Goal: Task Accomplishment & Management: Manage account settings

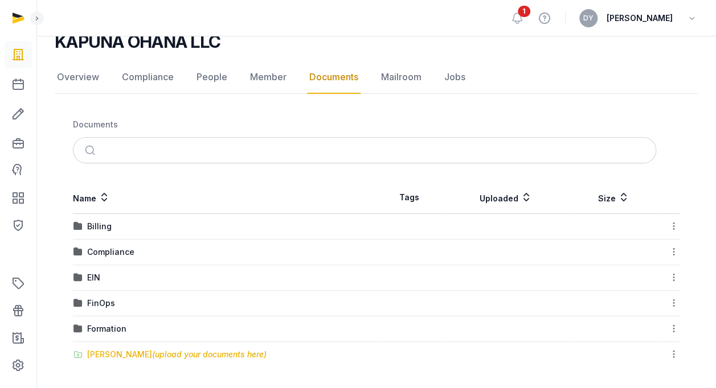
click at [118, 350] on div "[PERSON_NAME] (upload your documents here)" at bounding box center [176, 354] width 179 height 11
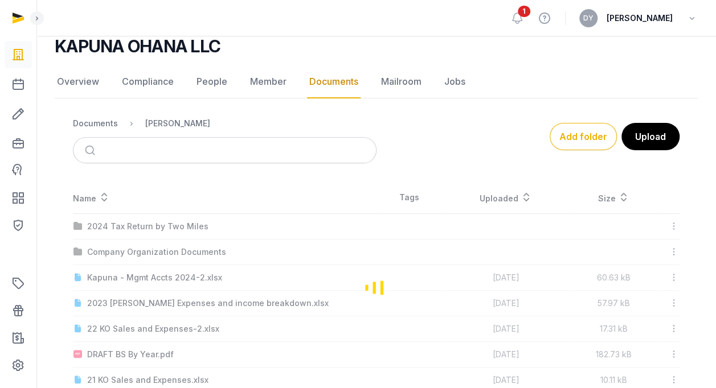
scroll to position [95, 0]
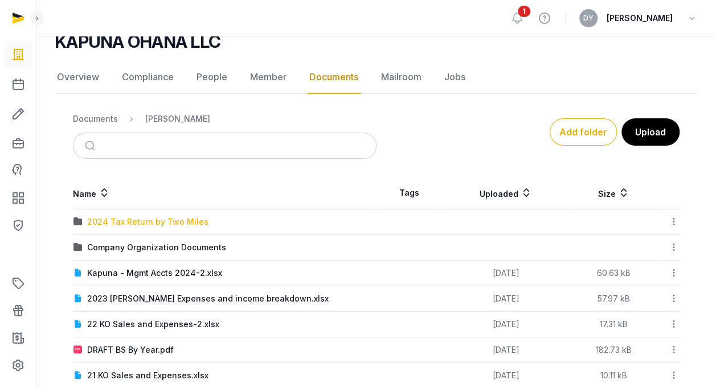
click at [147, 222] on div "2024 Tax Return by Two Miles" at bounding box center [147, 221] width 121 height 11
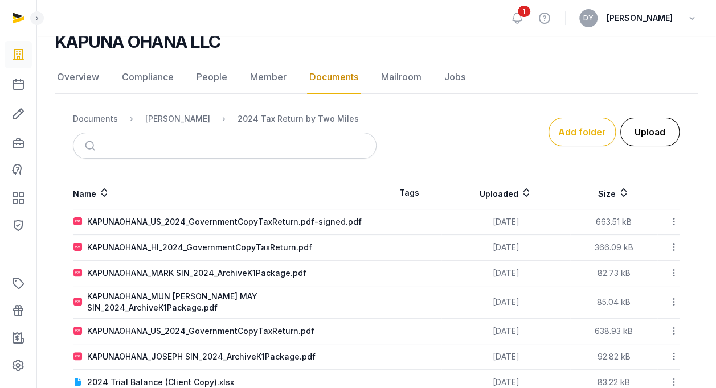
click at [648, 131] on button "Upload" at bounding box center [649, 132] width 59 height 28
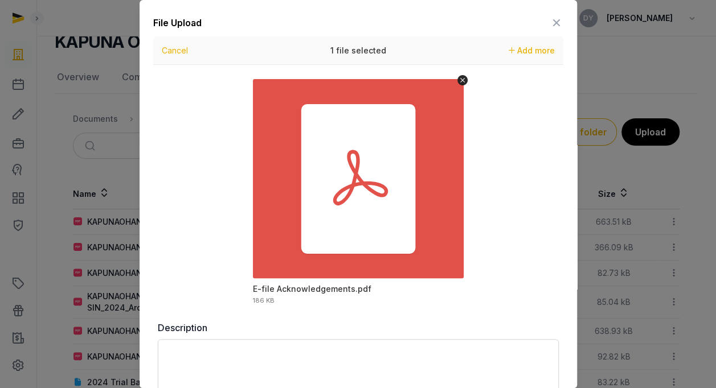
scroll to position [66, 0]
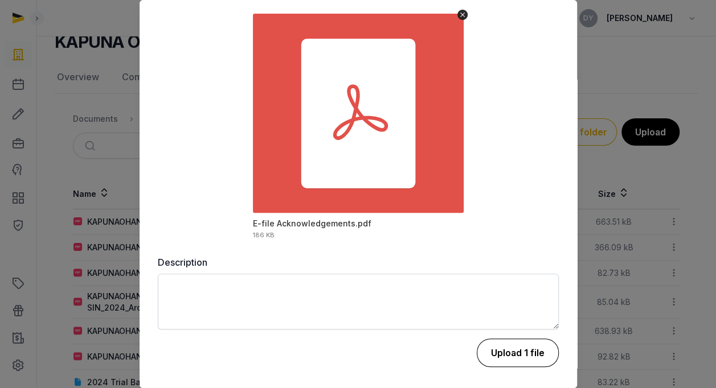
click at [508, 355] on button "Upload 1 file" at bounding box center [518, 353] width 82 height 28
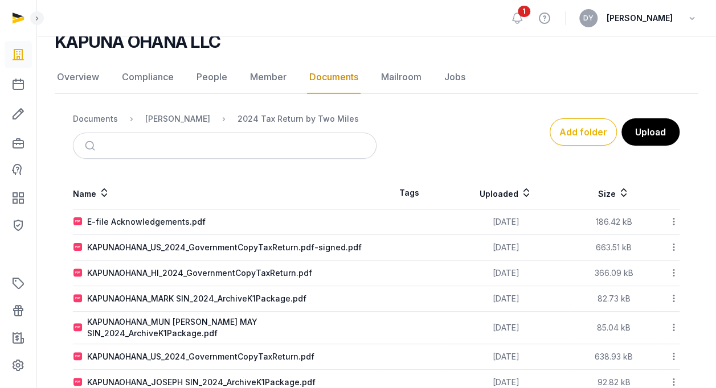
click at [674, 219] on icon at bounding box center [674, 222] width 10 height 12
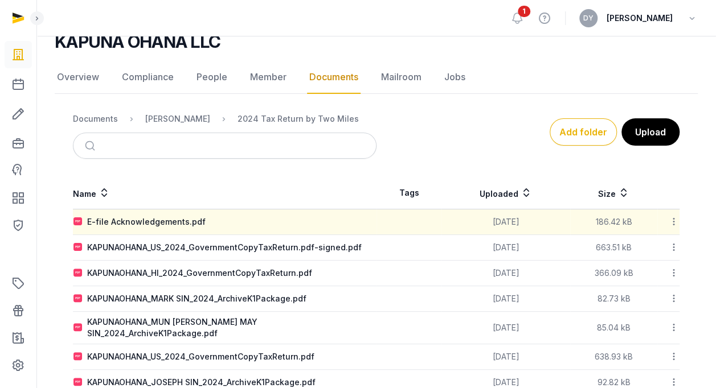
click at [678, 220] on icon at bounding box center [674, 222] width 10 height 12
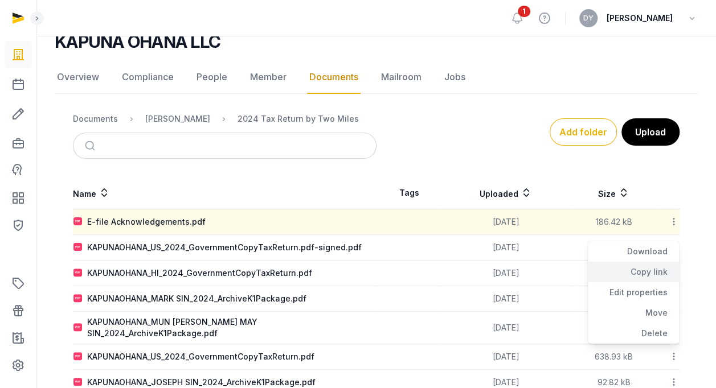
click at [648, 271] on div "Copy link" at bounding box center [633, 272] width 91 height 21
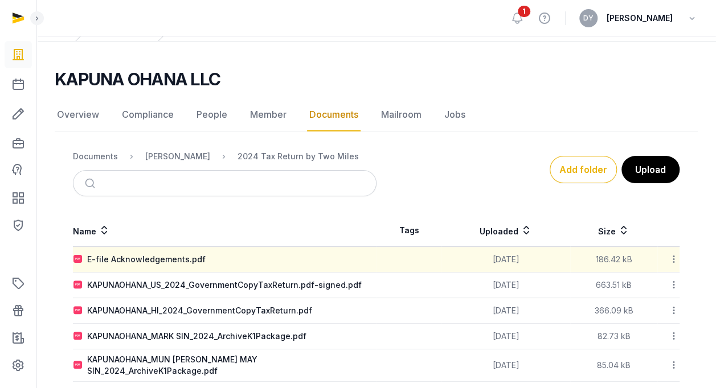
scroll to position [114, 0]
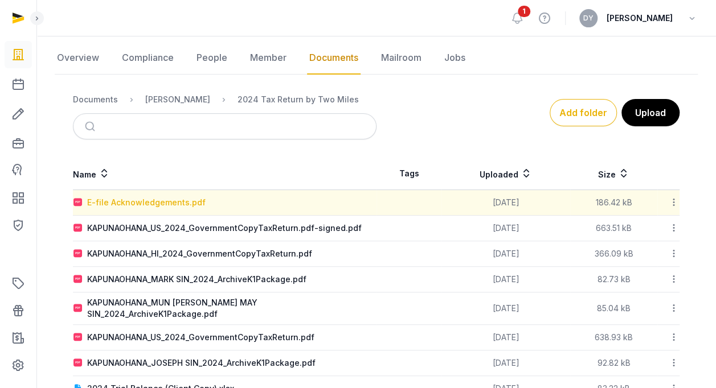
click at [181, 203] on div "E-file Acknowledgements.pdf" at bounding box center [146, 202] width 118 height 11
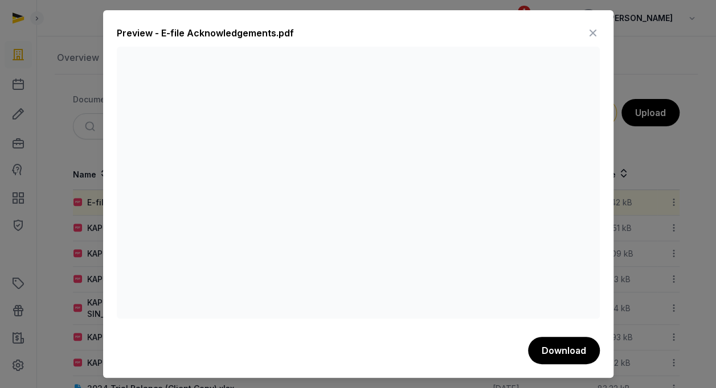
click at [595, 31] on icon at bounding box center [593, 33] width 14 height 18
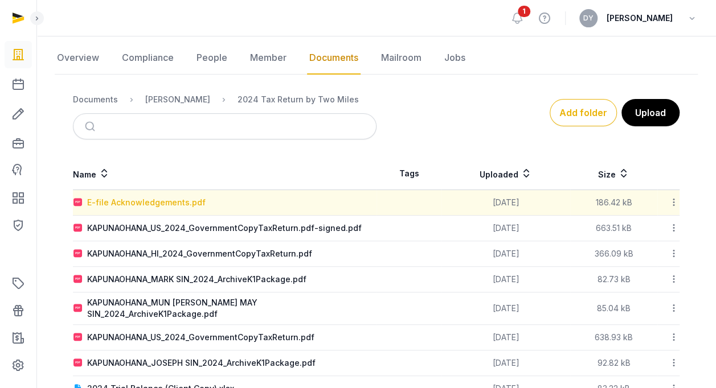
click at [155, 205] on div "E-file Acknowledgements.pdf" at bounding box center [146, 202] width 118 height 11
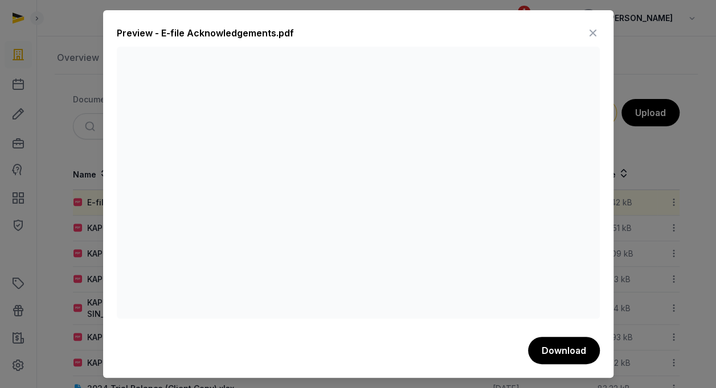
scroll to position [0, 0]
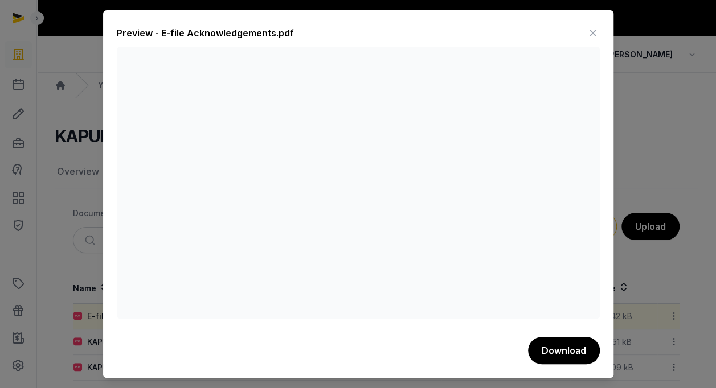
click at [594, 33] on icon at bounding box center [593, 33] width 14 height 18
